Goal: Task Accomplishment & Management: Use online tool/utility

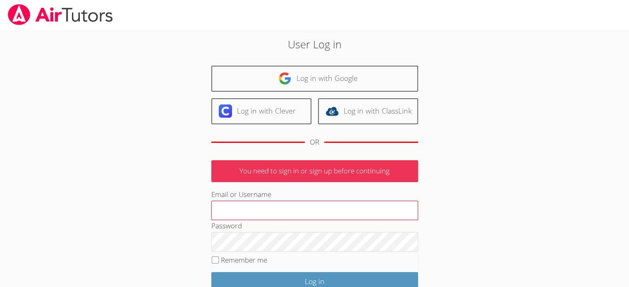
click at [225, 204] on input "Email or Username" at bounding box center [314, 211] width 207 height 20
type input "[EMAIL_ADDRESS][DOMAIN_NAME]"
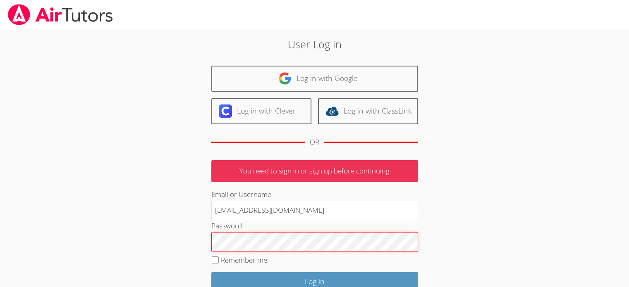
click at [211, 272] on input "Log in" at bounding box center [314, 281] width 207 height 19
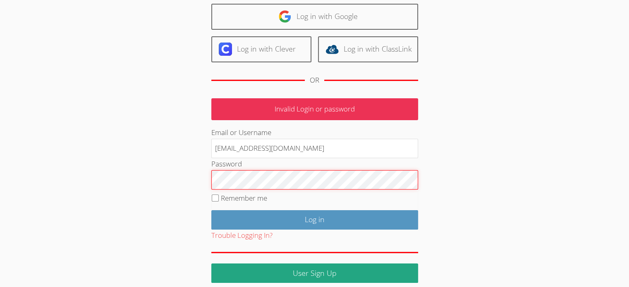
scroll to position [68, 0]
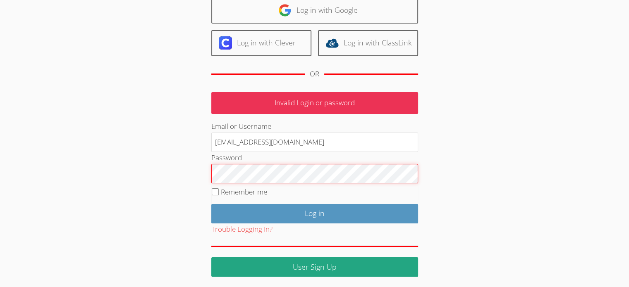
click at [211, 204] on input "Log in" at bounding box center [314, 213] width 207 height 19
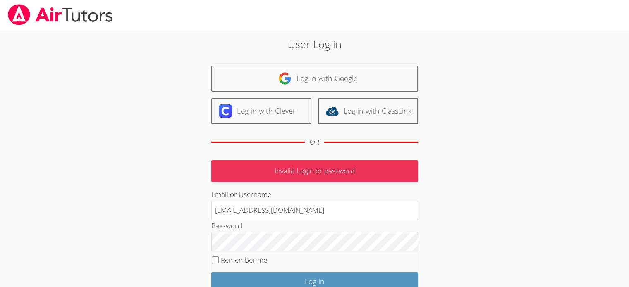
type input "rrana@bhusd.com"
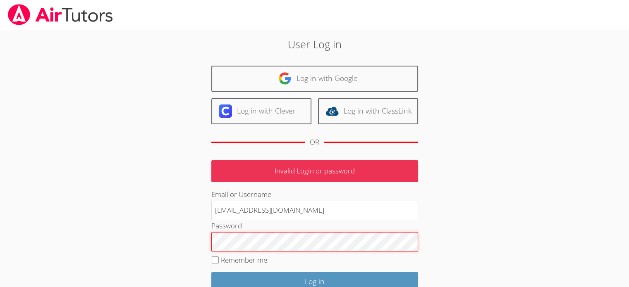
click at [211, 272] on input "Log in" at bounding box center [314, 281] width 207 height 19
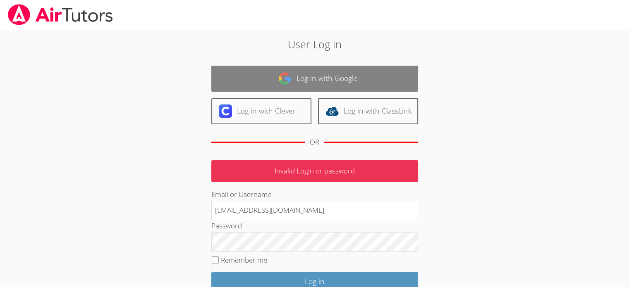
click at [322, 86] on link "Log in with Google" at bounding box center [314, 79] width 207 height 26
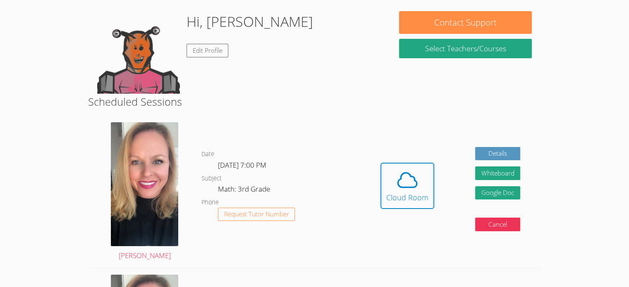
scroll to position [83, 0]
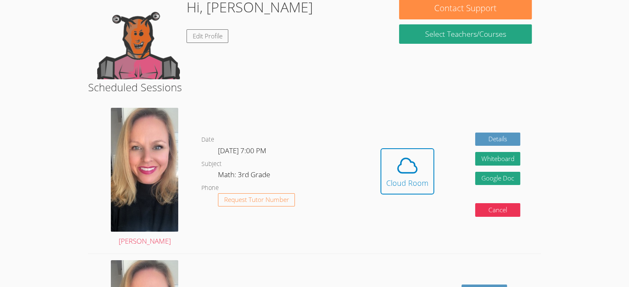
click at [455, 131] on div "Hidden Cloud Room Details Whiteboard Hidden Google Doc Cancel" at bounding box center [450, 178] width 181 height 152
click at [415, 169] on icon at bounding box center [407, 165] width 23 height 23
click at [413, 167] on icon at bounding box center [407, 165] width 23 height 23
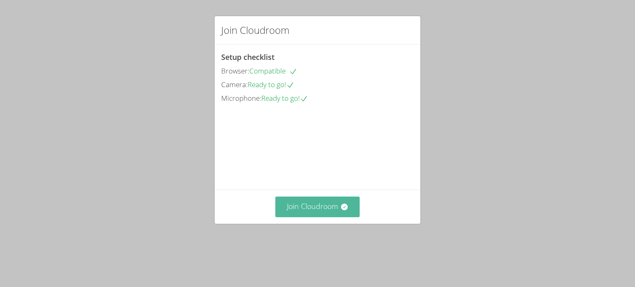
click at [348, 217] on button "Join Cloudroom" at bounding box center [317, 207] width 85 height 20
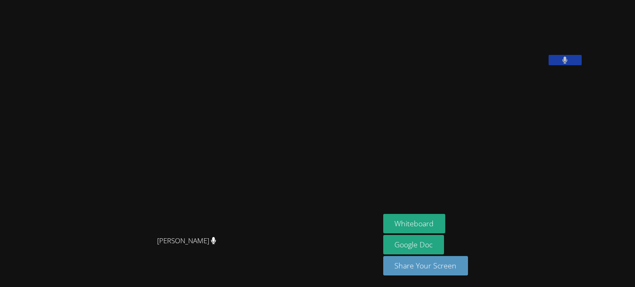
drag, startPoint x: 394, startPoint y: 7, endPoint x: 551, endPoint y: -9, distance: 157.9
click at [551, 0] on html "Asia Mason Asia Mason Rayan Rana Whiteboard Google Doc Share Your Screen Got it" at bounding box center [317, 143] width 635 height 287
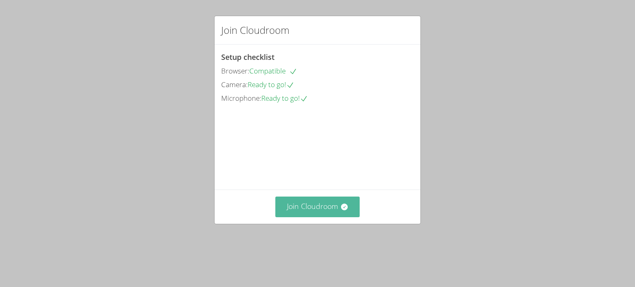
click at [297, 217] on button "Join Cloudroom" at bounding box center [317, 207] width 85 height 20
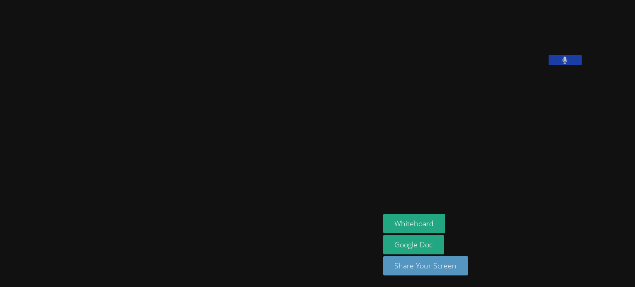
click at [128, 205] on video at bounding box center [190, 127] width 124 height 210
click at [128, 202] on video at bounding box center [190, 127] width 124 height 210
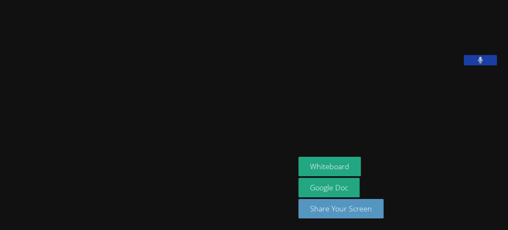
click at [86, 161] on video at bounding box center [148, 98] width 124 height 162
click at [86, 179] on video at bounding box center [148, 98] width 124 height 162
click at [86, 178] on video at bounding box center [148, 98] width 124 height 162
click at [86, 179] on video at bounding box center [148, 98] width 124 height 162
click at [86, 180] on video at bounding box center [148, 98] width 124 height 162
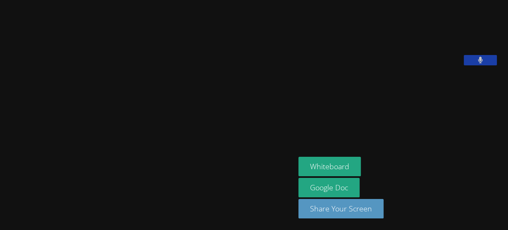
click at [86, 179] on video at bounding box center [148, 98] width 124 height 162
click at [86, 180] on video at bounding box center [148, 98] width 124 height 162
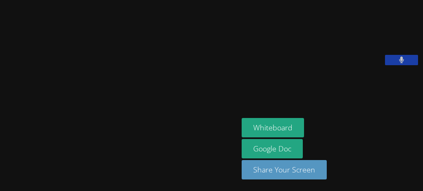
click at [0, 151] on main "[PERSON_NAME]" at bounding box center [119, 95] width 239 height 191
click at [0, 153] on main "[PERSON_NAME]" at bounding box center [119, 95] width 239 height 191
click at [0, 154] on main "[PERSON_NAME]" at bounding box center [119, 95] width 239 height 191
click at [0, 152] on main "[PERSON_NAME]" at bounding box center [119, 95] width 239 height 191
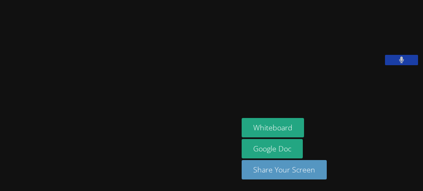
click at [0, 152] on main "[PERSON_NAME]" at bounding box center [119, 95] width 239 height 191
click at [0, 154] on main "[PERSON_NAME]" at bounding box center [119, 95] width 239 height 191
click at [0, 153] on main "[PERSON_NAME]" at bounding box center [119, 95] width 239 height 191
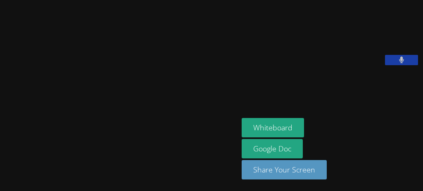
click at [0, 152] on main "[PERSON_NAME]" at bounding box center [119, 95] width 239 height 191
click at [0, 153] on main "[PERSON_NAME]" at bounding box center [119, 95] width 239 height 191
click at [0, 154] on main "[PERSON_NAME]" at bounding box center [119, 95] width 239 height 191
click at [57, 133] on video at bounding box center [119, 79] width 124 height 131
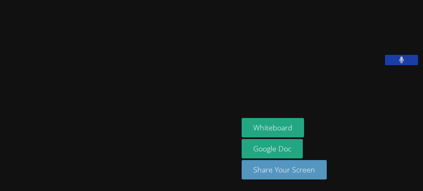
click at [0, 153] on main "[PERSON_NAME]" at bounding box center [119, 95] width 239 height 191
click at [0, 151] on main "Asia Mason Asia Mason" at bounding box center [119, 95] width 239 height 191
click at [0, 154] on main "Asia Mason Asia Mason" at bounding box center [119, 95] width 239 height 191
click at [0, 153] on main "Asia Mason Asia Mason" at bounding box center [119, 95] width 239 height 191
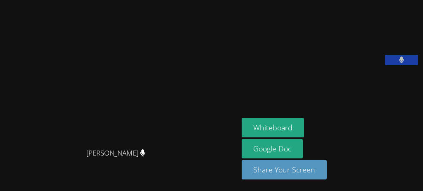
click at [57, 134] on video at bounding box center [119, 79] width 124 height 131
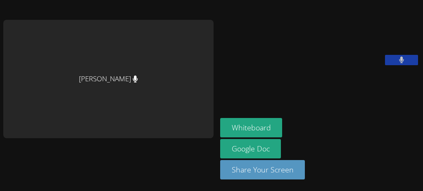
click at [0, 152] on main "[PERSON_NAME]" at bounding box center [108, 95] width 217 height 191
click at [0, 153] on main "[PERSON_NAME]" at bounding box center [108, 95] width 217 height 191
click at [0, 154] on main "[PERSON_NAME]" at bounding box center [108, 95] width 217 height 191
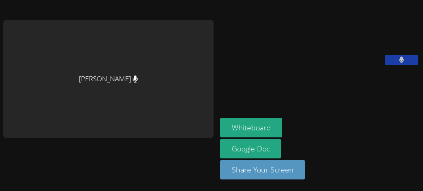
click at [0, 152] on main "[PERSON_NAME]" at bounding box center [108, 95] width 217 height 191
click at [0, 154] on main "[PERSON_NAME]" at bounding box center [108, 95] width 217 height 191
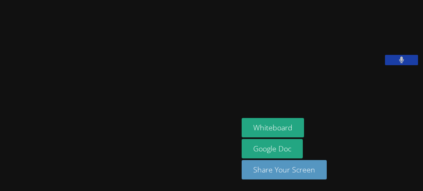
click at [0, 153] on main "[PERSON_NAME]" at bounding box center [119, 95] width 239 height 191
click at [6, 144] on div at bounding box center [119, 160] width 232 height 33
click at [0, 154] on main "[PERSON_NAME]" at bounding box center [119, 95] width 239 height 191
click at [0, 153] on main "[PERSON_NAME]" at bounding box center [119, 95] width 239 height 191
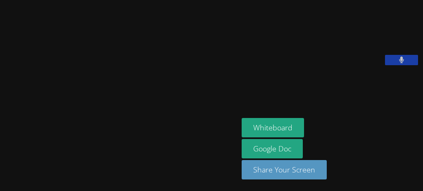
click at [0, 152] on main "[PERSON_NAME]" at bounding box center [119, 95] width 239 height 191
click at [0, 153] on main "[PERSON_NAME]" at bounding box center [119, 95] width 239 height 191
click at [0, 154] on main "[PERSON_NAME]" at bounding box center [119, 95] width 239 height 191
click at [0, 152] on main "[PERSON_NAME]" at bounding box center [119, 95] width 239 height 191
click at [0, 154] on main "[PERSON_NAME]" at bounding box center [119, 95] width 239 height 191
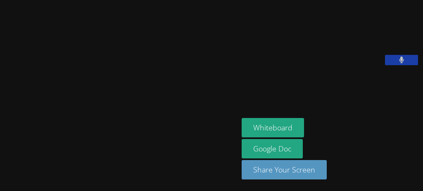
click at [0, 151] on main "[PERSON_NAME]" at bounding box center [119, 95] width 239 height 191
click at [0, 153] on main "[PERSON_NAME]" at bounding box center [119, 95] width 239 height 191
click at [0, 152] on main "[PERSON_NAME]" at bounding box center [119, 95] width 239 height 191
click at [0, 153] on main "[PERSON_NAME]" at bounding box center [119, 95] width 239 height 191
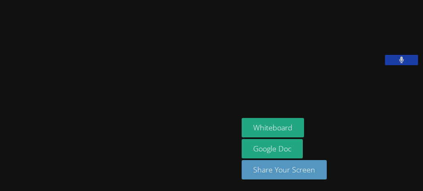
click at [57, 131] on video at bounding box center [119, 79] width 124 height 131
click at [0, 153] on main "[PERSON_NAME]" at bounding box center [119, 95] width 239 height 191
click at [0, 152] on main "[PERSON_NAME]" at bounding box center [119, 95] width 239 height 191
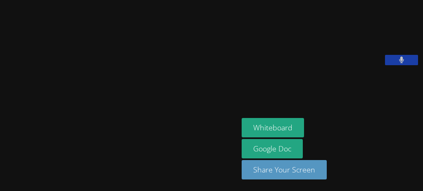
click at [0, 152] on main "[PERSON_NAME]" at bounding box center [119, 95] width 239 height 191
click at [0, 153] on main "[PERSON_NAME]" at bounding box center [119, 95] width 239 height 191
click at [0, 154] on main "[PERSON_NAME]" at bounding box center [119, 95] width 239 height 191
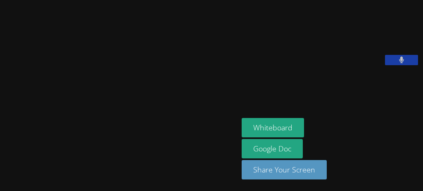
click at [0, 153] on main "[PERSON_NAME]" at bounding box center [119, 95] width 239 height 191
click at [405, 65] on button at bounding box center [401, 60] width 33 height 10
click at [407, 65] on button at bounding box center [401, 60] width 33 height 10
click at [405, 65] on button at bounding box center [401, 60] width 33 height 10
click at [0, 154] on main "[PERSON_NAME]" at bounding box center [119, 95] width 239 height 191
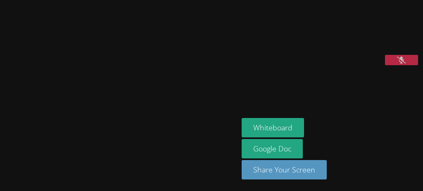
click at [0, 155] on main "[PERSON_NAME]" at bounding box center [119, 95] width 239 height 191
click at [0, 153] on main "[PERSON_NAME]" at bounding box center [119, 95] width 239 height 191
click at [408, 65] on button at bounding box center [401, 60] width 33 height 10
click at [0, 153] on main "[PERSON_NAME]" at bounding box center [119, 95] width 239 height 191
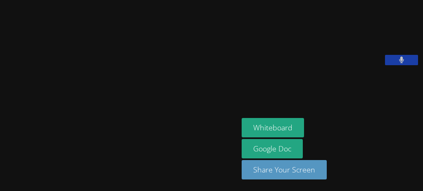
click at [0, 153] on main "[PERSON_NAME]" at bounding box center [119, 95] width 239 height 191
click at [0, 154] on main "[PERSON_NAME]" at bounding box center [119, 95] width 239 height 191
click at [0, 152] on main "[PERSON_NAME]" at bounding box center [119, 95] width 239 height 191
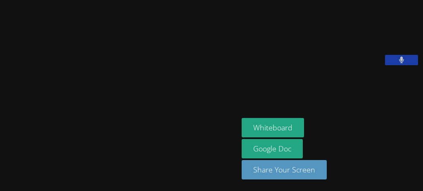
click at [0, 154] on main "[PERSON_NAME]" at bounding box center [119, 95] width 239 height 191
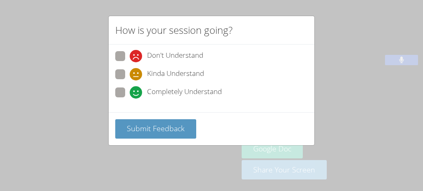
click at [193, 95] on span "Completely Understand" at bounding box center [184, 92] width 75 height 12
click at [137, 95] on input "Completely Understand" at bounding box center [133, 91] width 7 height 7
radio input "true"
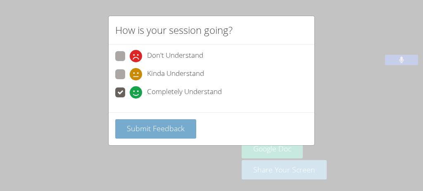
click at [0, 153] on div "How is your session going? Don't Understand Kinda Understand Completely Underst…" at bounding box center [211, 95] width 423 height 191
click at [179, 124] on span "Submit Feedback" at bounding box center [156, 129] width 58 height 10
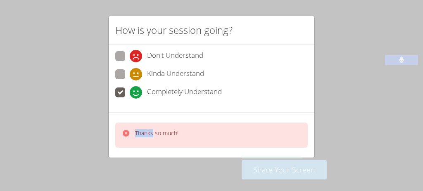
click at [0, 154] on div "How is your session going? Don't Understand Kinda Understand Completely Underst…" at bounding box center [211, 95] width 423 height 191
click at [0, 152] on div "How is your session going? Don't Understand Kinda Understand Completely Underst…" at bounding box center [211, 95] width 423 height 191
click at [0, 154] on div "How is your session going? Don't Understand Kinda Understand Completely Underst…" at bounding box center [211, 95] width 423 height 191
click at [207, 131] on div "Thanks so much!" at bounding box center [211, 135] width 193 height 25
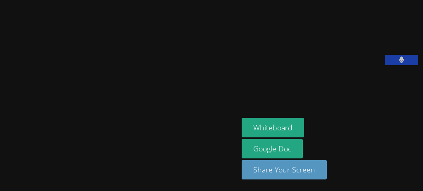
click at [0, 153] on main "[PERSON_NAME]" at bounding box center [119, 95] width 239 height 191
click at [0, 152] on main "[PERSON_NAME]" at bounding box center [119, 95] width 239 height 191
click at [0, 154] on main "[PERSON_NAME]" at bounding box center [119, 95] width 239 height 191
click at [0, 153] on main "[PERSON_NAME]" at bounding box center [119, 95] width 239 height 191
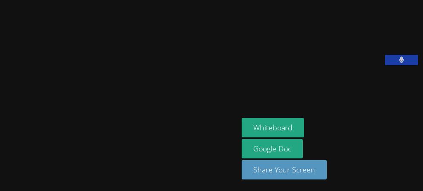
click at [0, 152] on main "[PERSON_NAME]" at bounding box center [119, 95] width 239 height 191
click at [0, 153] on main "[PERSON_NAME]" at bounding box center [119, 95] width 239 height 191
click at [57, 137] on video at bounding box center [119, 79] width 124 height 131
click at [0, 153] on main "[PERSON_NAME]" at bounding box center [119, 95] width 239 height 191
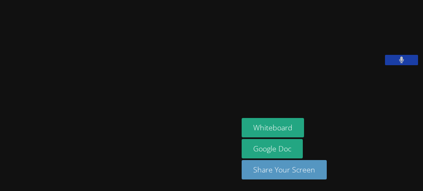
click at [0, 152] on main "[PERSON_NAME]" at bounding box center [119, 95] width 239 height 191
click at [0, 153] on main "[PERSON_NAME]" at bounding box center [119, 95] width 239 height 191
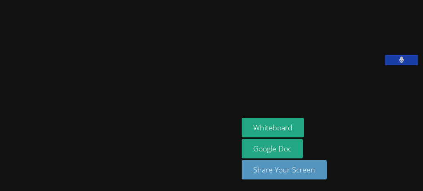
click at [0, 154] on main "[PERSON_NAME]" at bounding box center [119, 95] width 239 height 191
click at [0, 153] on main "[PERSON_NAME]" at bounding box center [119, 95] width 239 height 191
click at [0, 154] on main "[PERSON_NAME]" at bounding box center [119, 95] width 239 height 191
click at [0, 153] on main "[PERSON_NAME]" at bounding box center [119, 95] width 239 height 191
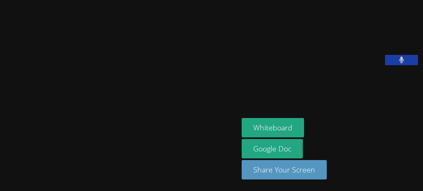
click at [0, 152] on main "[PERSON_NAME]" at bounding box center [119, 95] width 239 height 191
click at [0, 153] on main "[PERSON_NAME]" at bounding box center [119, 95] width 239 height 191
click at [0, 151] on main "[PERSON_NAME]" at bounding box center [119, 95] width 239 height 191
click at [0, 153] on main "Asia Mason Asia Mason" at bounding box center [119, 95] width 239 height 191
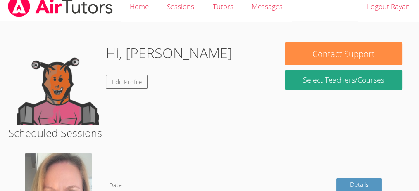
scroll to position [8, 0]
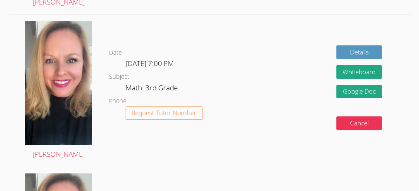
scroll to position [294, 0]
